Goal: Book appointment/travel/reservation

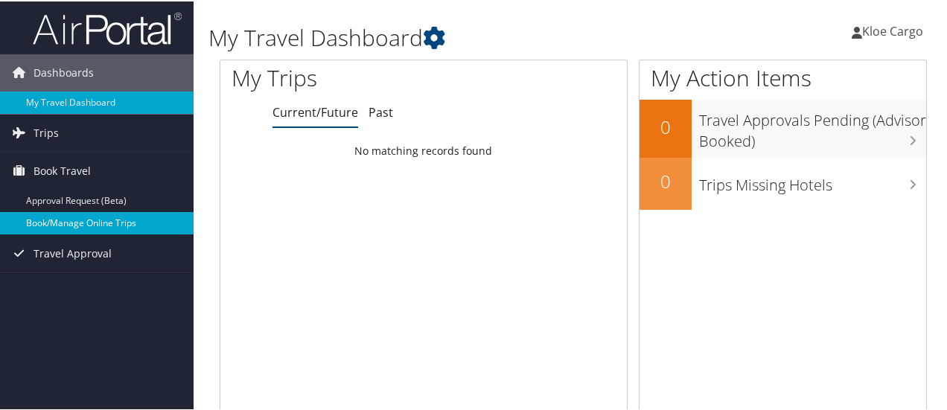
click at [69, 228] on link "Book/Manage Online Trips" at bounding box center [97, 222] width 194 height 22
